Goal: Find specific page/section: Locate a particular part of the current website

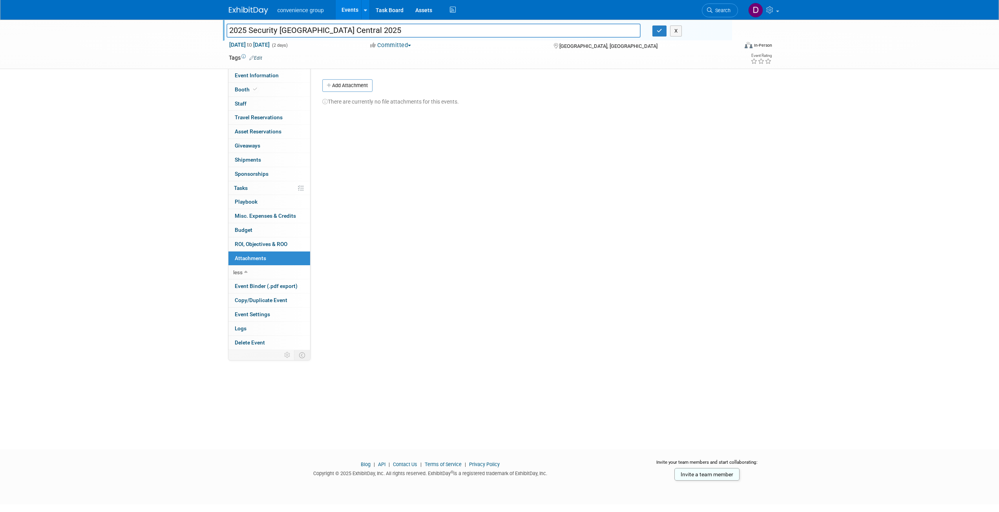
click at [172, 104] on div "2025 Security Canada Central 2025 Security Canada Central 2025 X Oct 22, 2025 t…" at bounding box center [499, 228] width 999 height 416
click at [659, 32] on icon "button" at bounding box center [659, 30] width 5 height 5
click at [344, 8] on link "Events" at bounding box center [350, 10] width 29 height 20
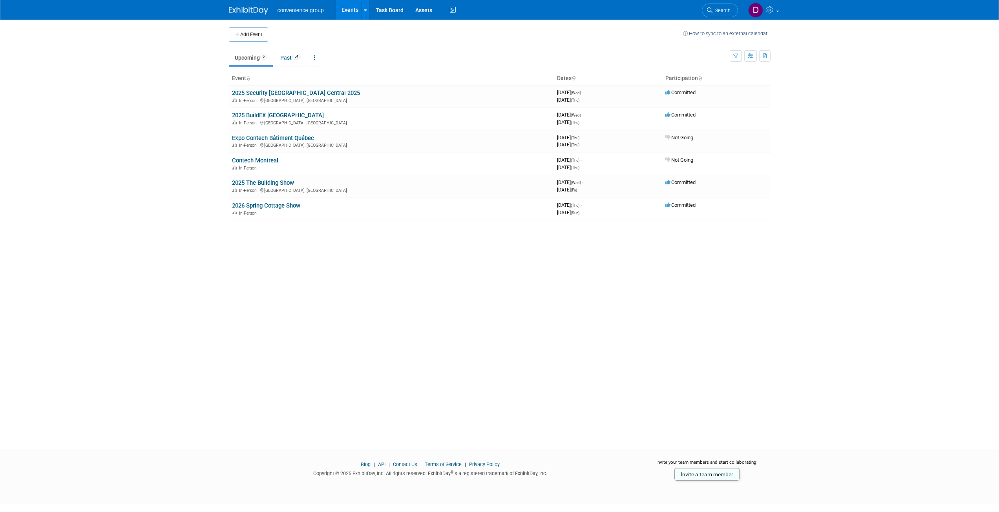
drag, startPoint x: 496, startPoint y: 146, endPoint x: 162, endPoint y: 150, distance: 334.5
click at [162, 150] on body "convenience group Events Add Event Bulk Upload Events Shareable Event Boards Re…" at bounding box center [499, 256] width 999 height 512
click at [374, 277] on div "Add Event How to sync to an external calendar... New Event Duplicate Event Warn…" at bounding box center [499, 228] width 553 height 416
click at [284, 93] on link "2025 Security Canada Central 2025" at bounding box center [296, 92] width 128 height 7
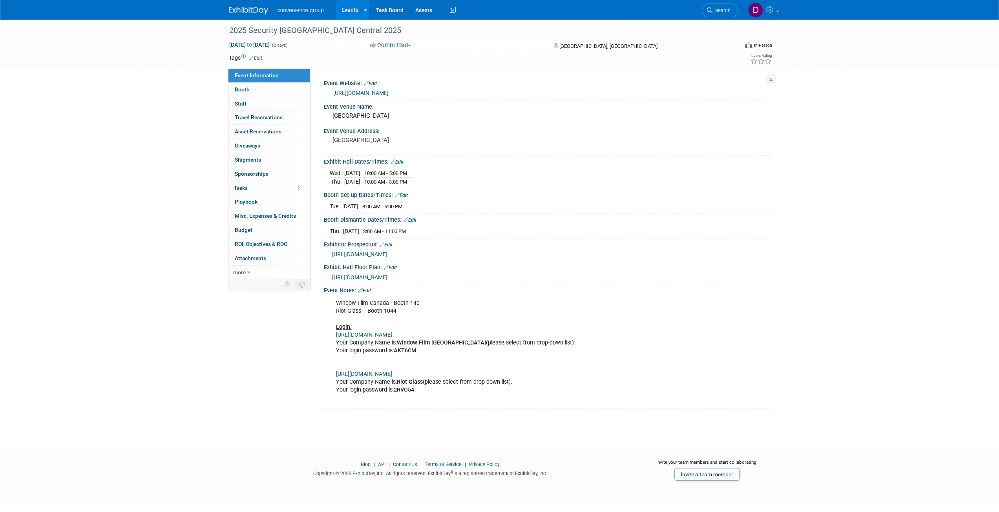
drag, startPoint x: 420, startPoint y: 351, endPoint x: 395, endPoint y: 353, distance: 24.5
click at [395, 353] on div "Window Film Canada - Booth 140 Riot Glass - Booth 1044 Login: https://www.micro…" at bounding box center [508, 351] width 354 height 110
copy b "AKT6CM"
